Goal: Task Accomplishment & Management: Manage account settings

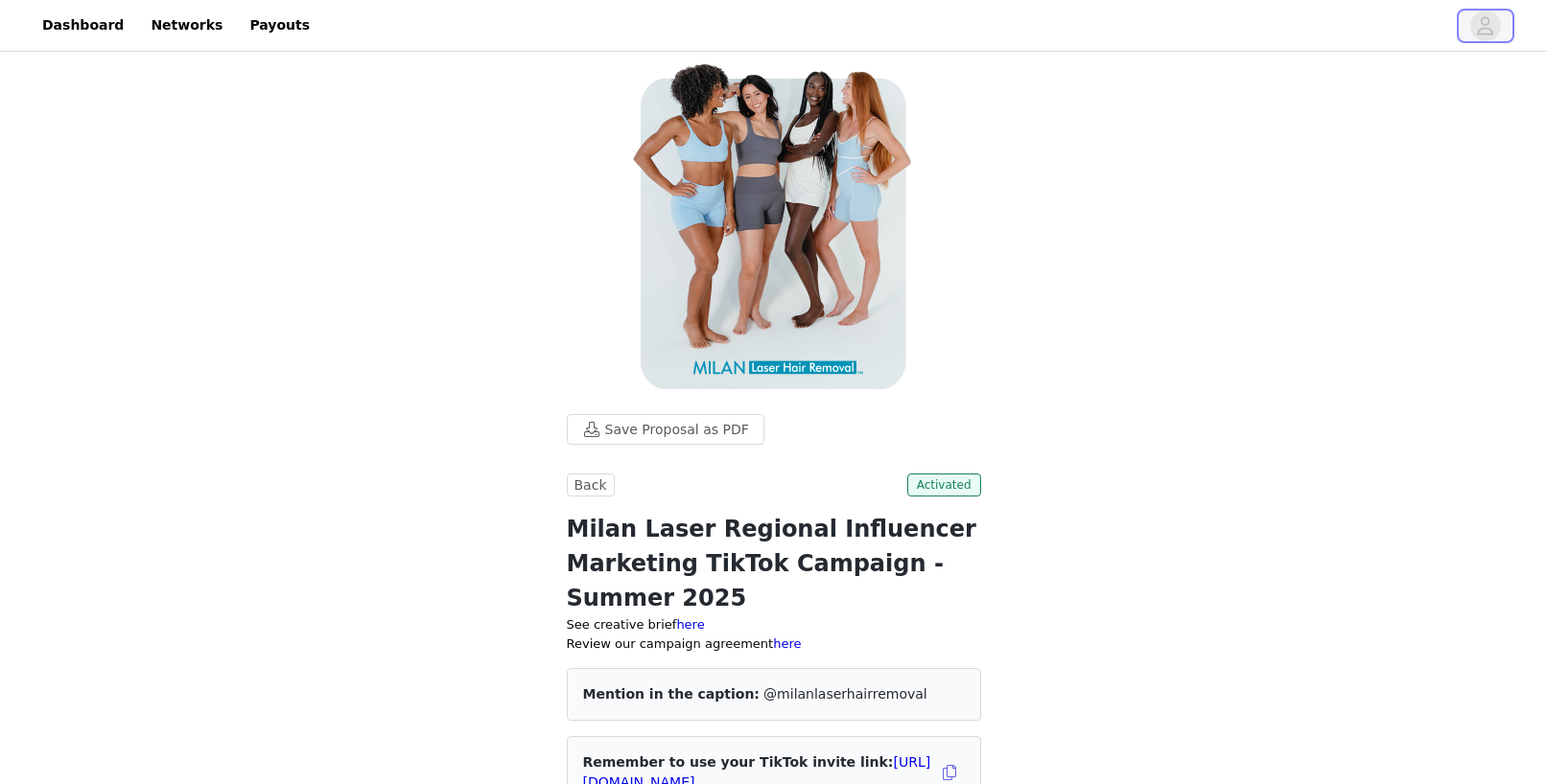
click at [1478, 26] on icon "avatar" at bounding box center [1484, 25] width 19 height 30
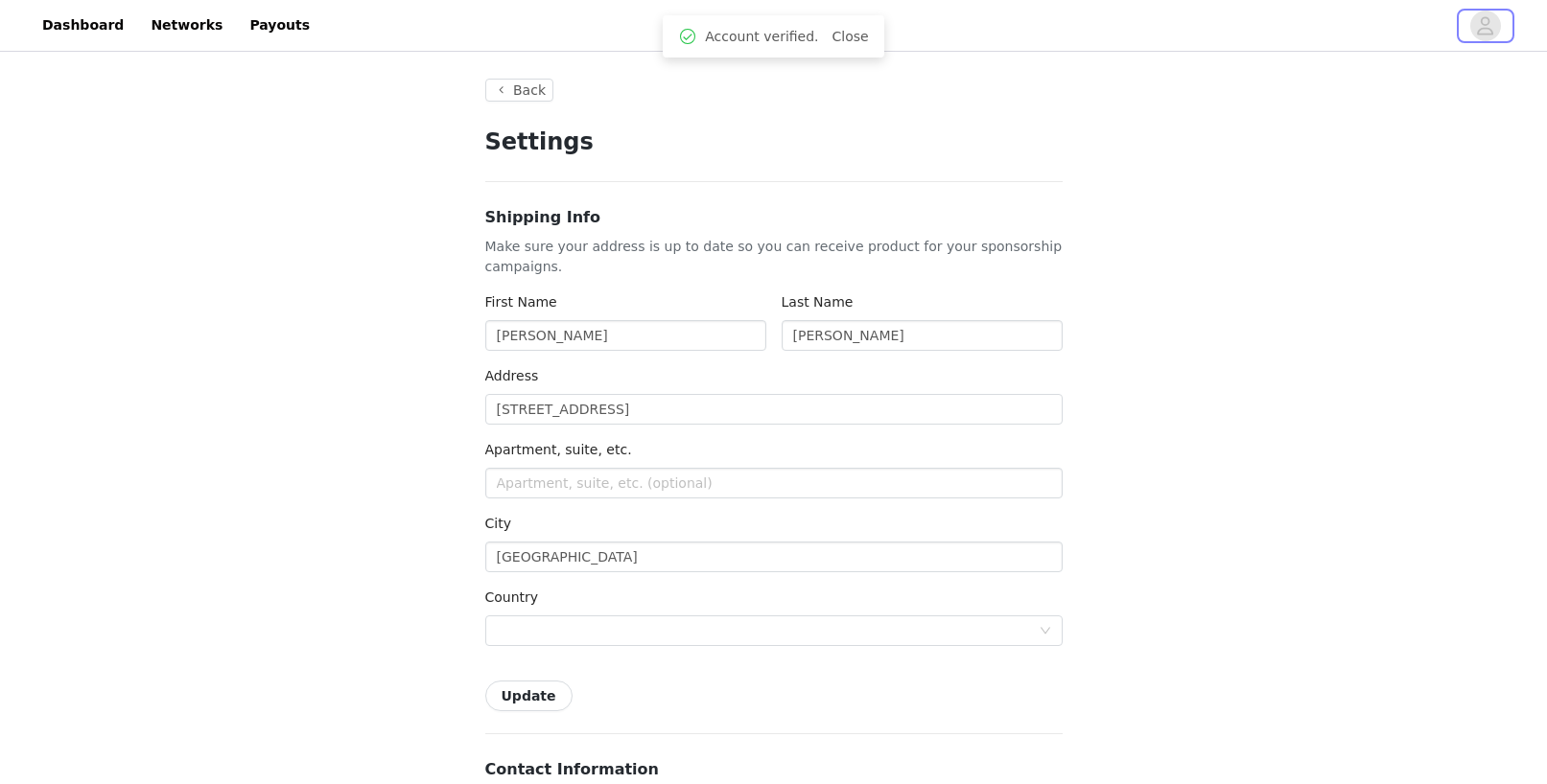
type input "+1 ([GEOGRAPHIC_DATA])"
click at [513, 100] on button "Back" at bounding box center [520, 90] width 70 height 23
click at [853, 41] on link "Close" at bounding box center [850, 36] width 36 height 16
click at [238, 28] on link "Payouts" at bounding box center [279, 25] width 83 height 43
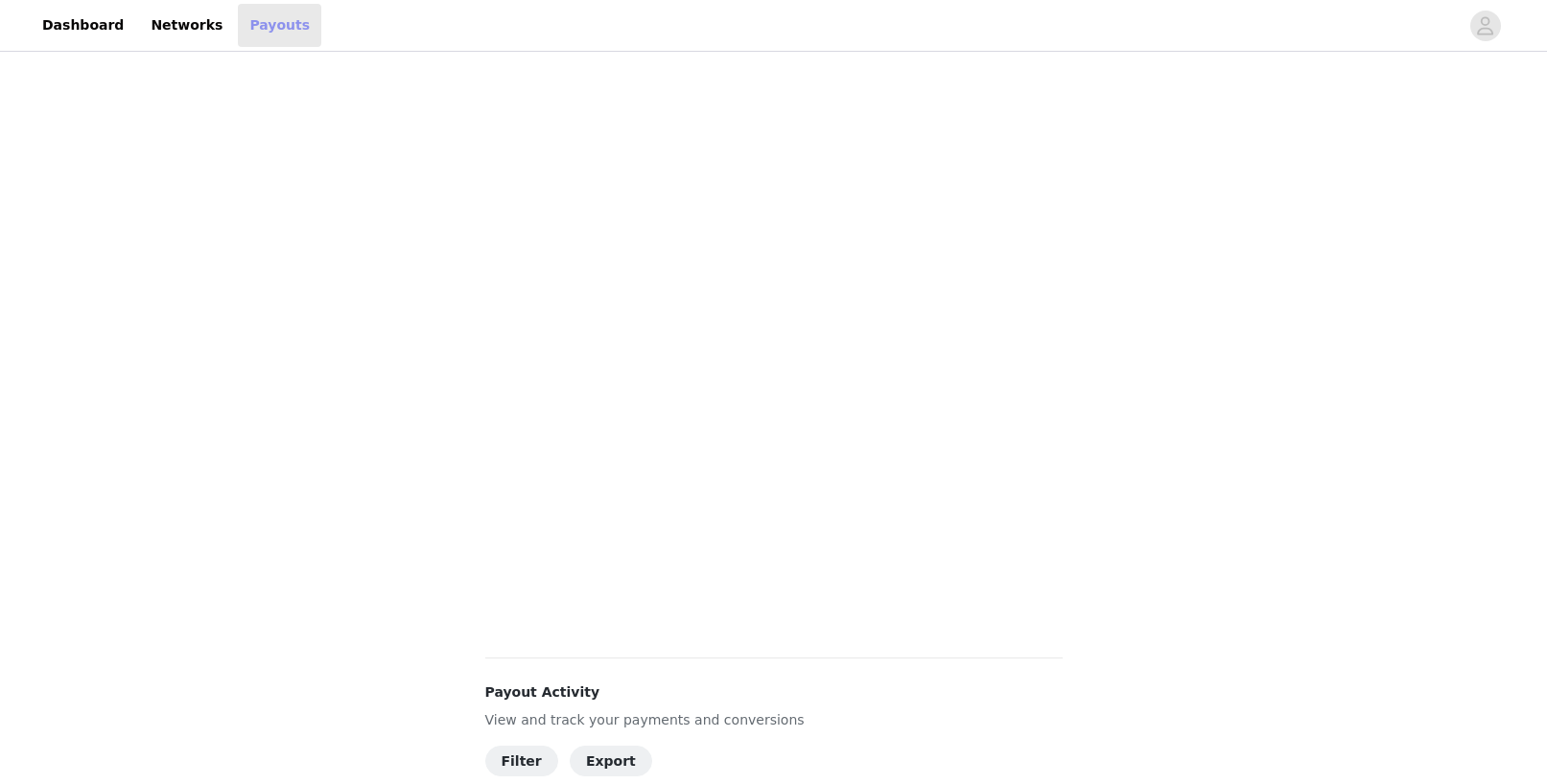
scroll to position [435, 0]
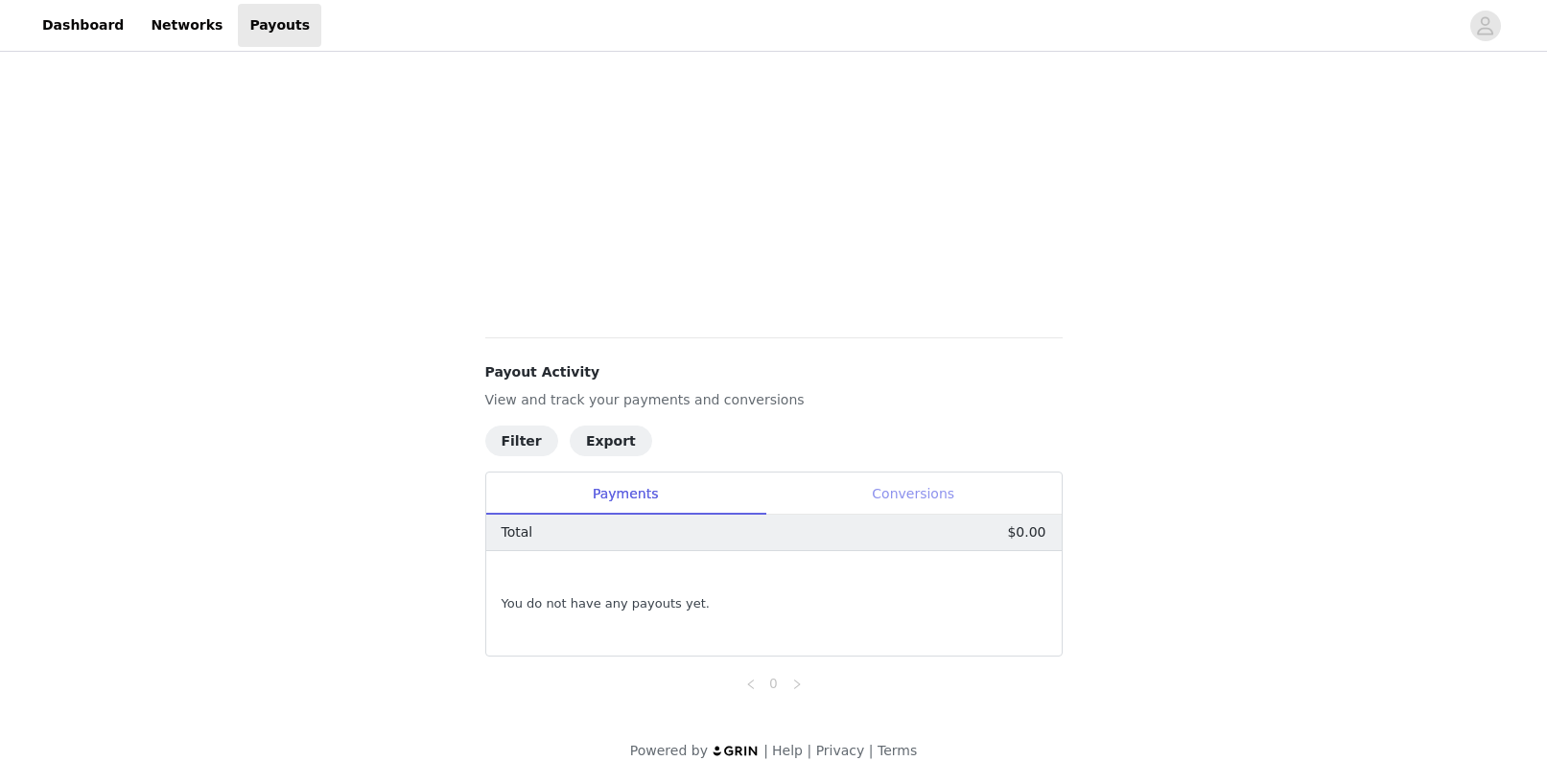
click at [923, 475] on div "Conversions" at bounding box center [913, 494] width 297 height 43
click at [663, 492] on div "Payments" at bounding box center [625, 494] width 279 height 43
click at [335, 344] on div "Payouts View your payment related transactions. Payout Activity View and track …" at bounding box center [774, 203] width 1547 height 1162
click at [902, 502] on div "Conversions" at bounding box center [913, 494] width 297 height 43
click at [1320, 459] on div "Payouts View your payment related transactions. Payout Activity View and track …" at bounding box center [774, 203] width 1547 height 1162
